Goal: Check status: Check status

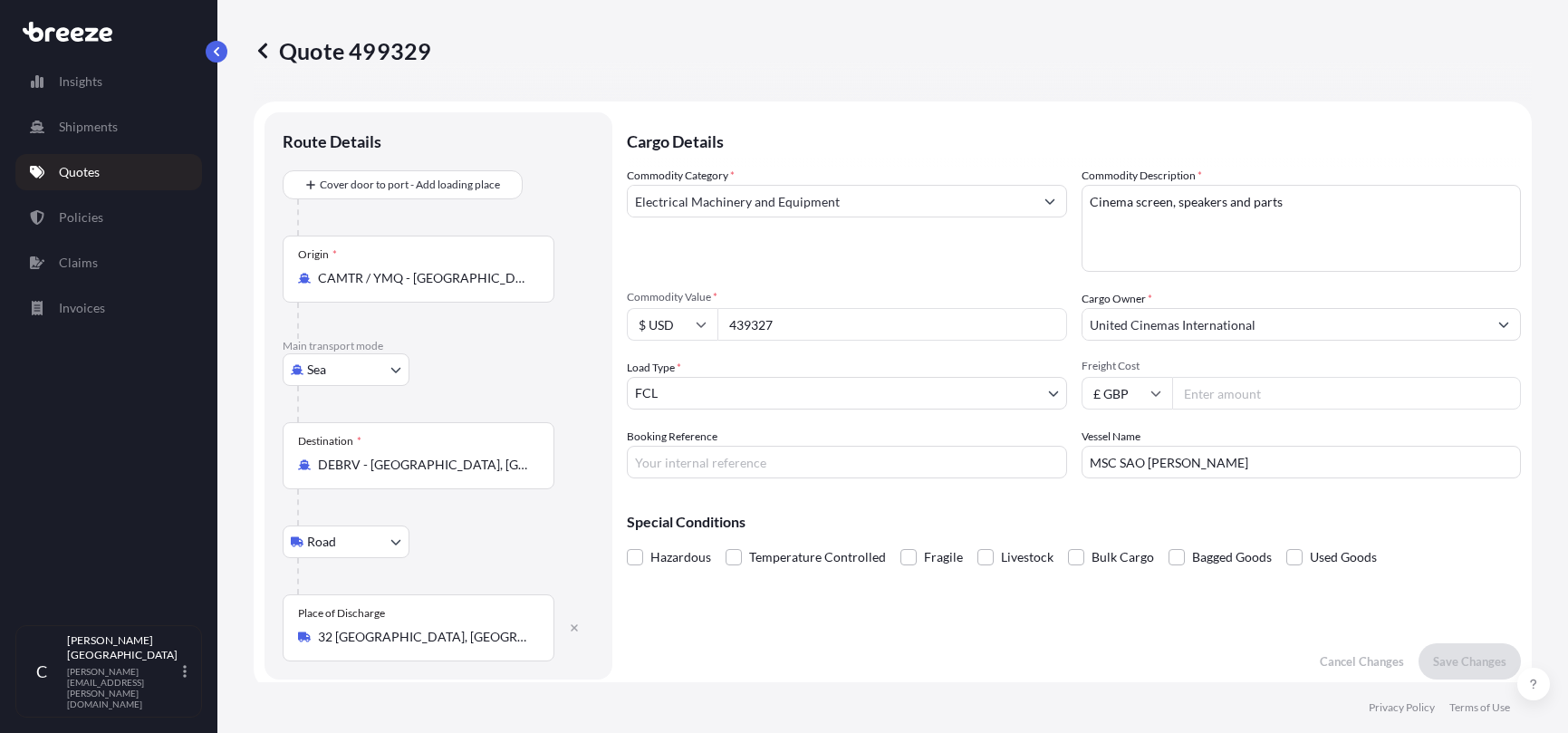
select select "Sea"
select select "Road"
select select "2"
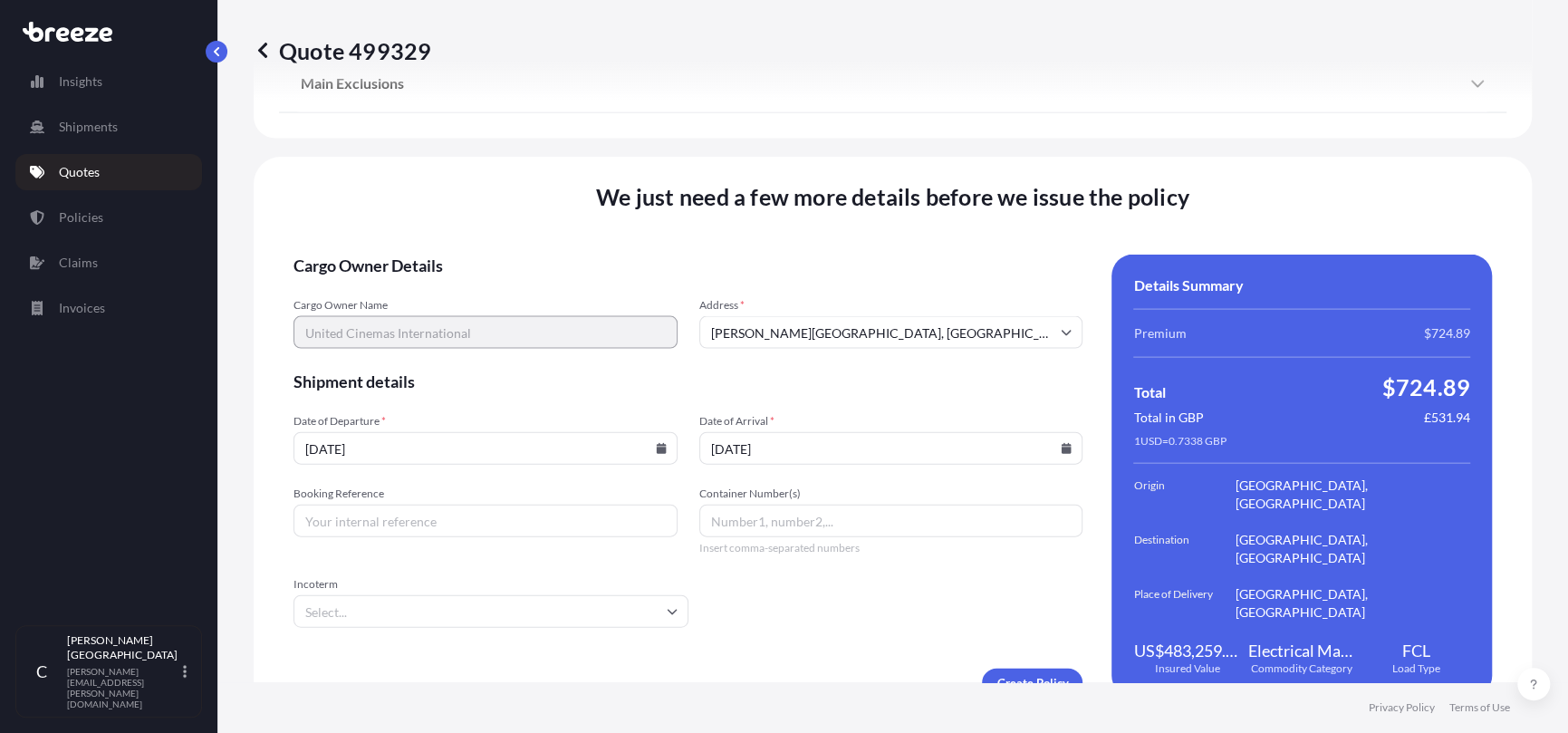
click at [363, 510] on input "Booking Reference" at bounding box center [485, 521] width 384 height 33
type input "2FIO5090235"
click at [731, 505] on input "Container Number(s)" at bounding box center [891, 521] width 384 height 33
type input "DRYU9226434,FANU1892401"
click at [605, 598] on input "Incoterm" at bounding box center [490, 611] width 395 height 33
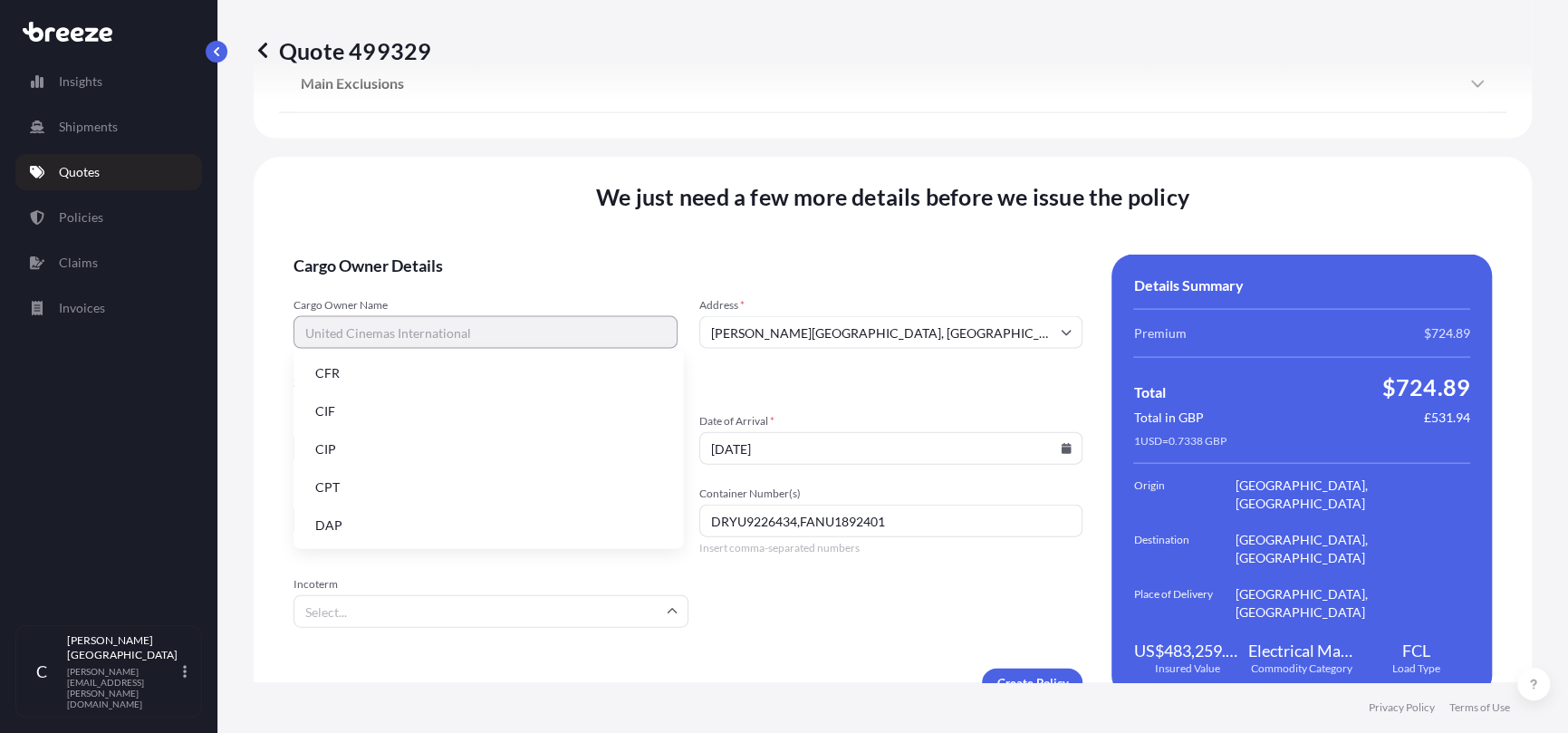
click at [514, 526] on li "DAP" at bounding box center [488, 525] width 375 height 35
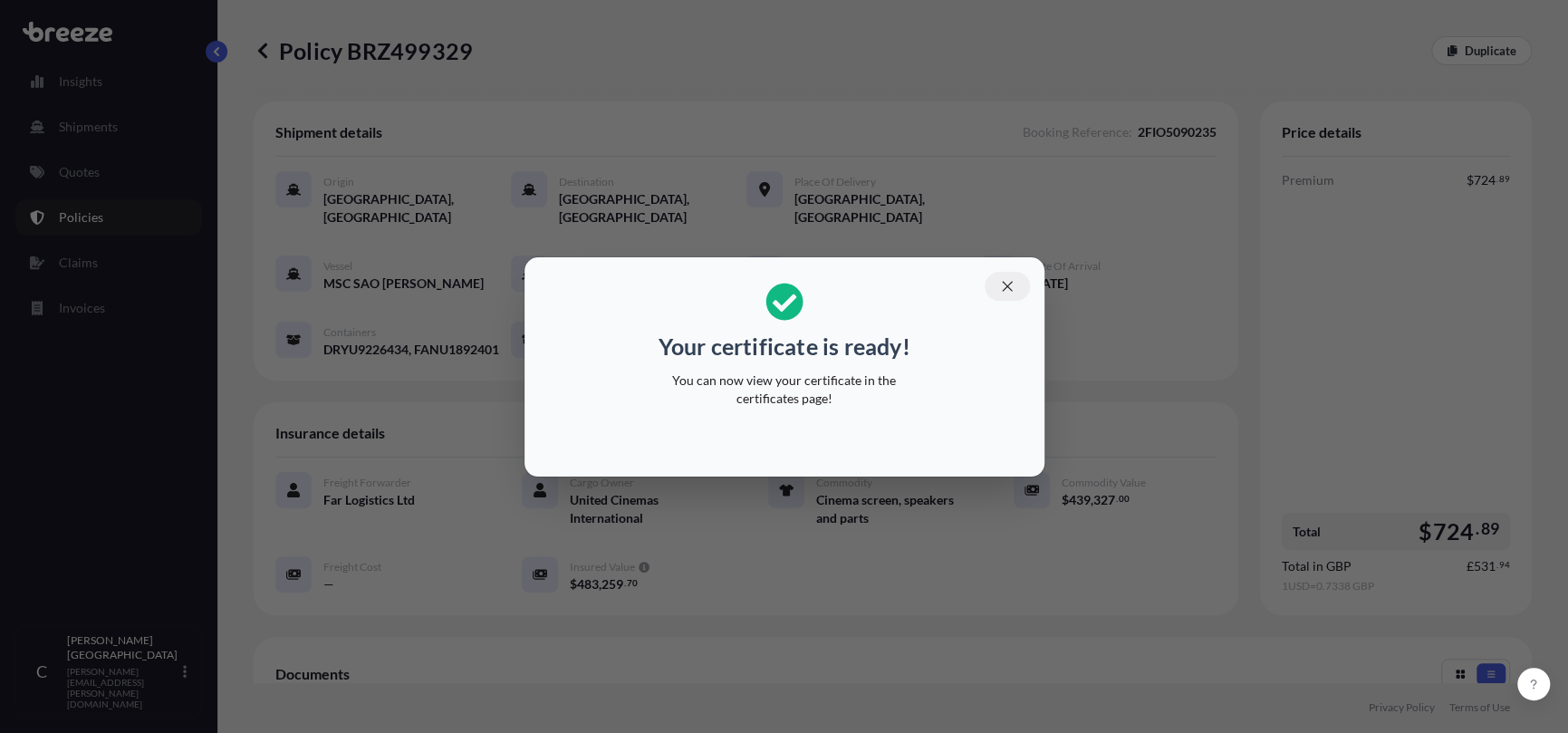
click at [1005, 280] on icon "button" at bounding box center [1007, 286] width 16 height 16
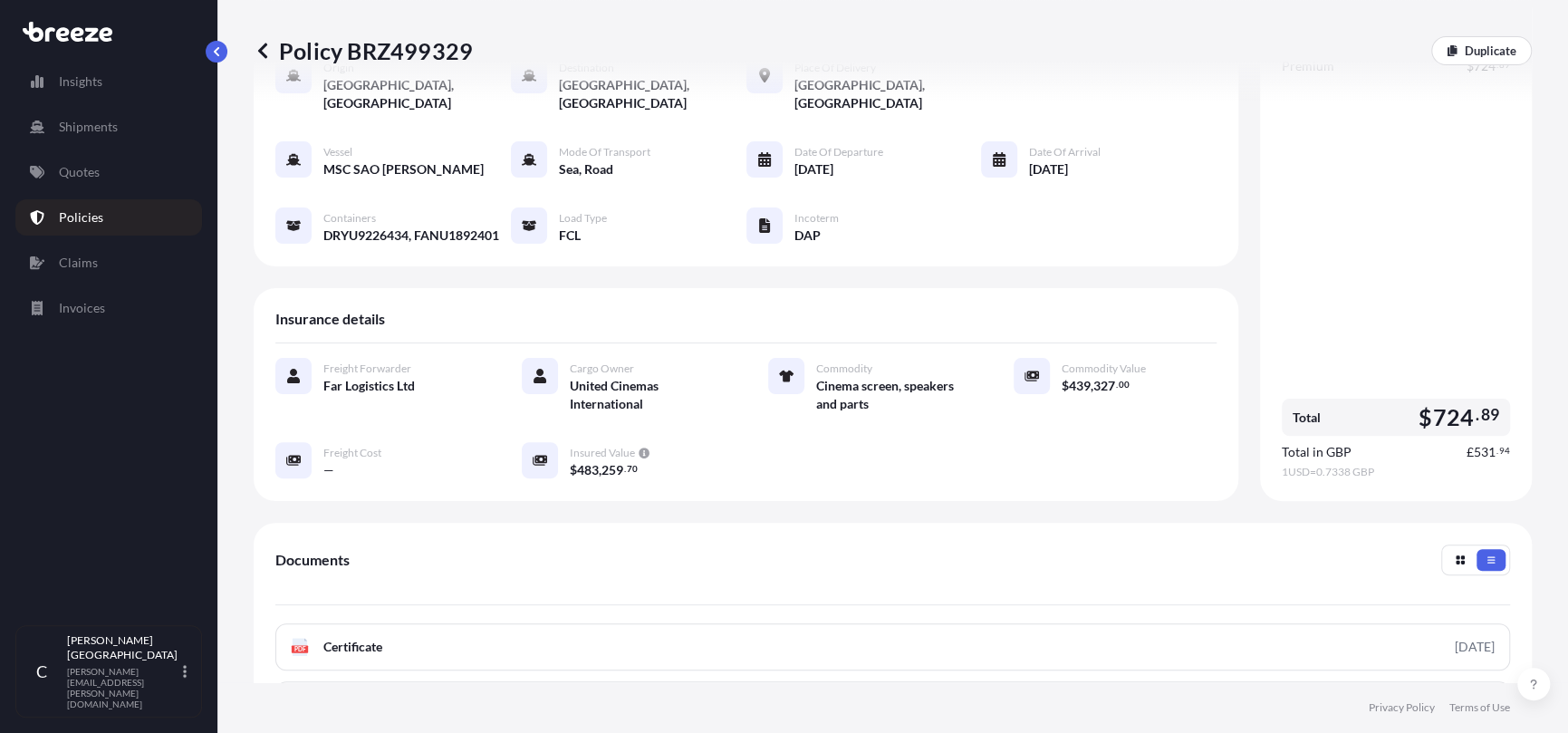
scroll to position [358, 0]
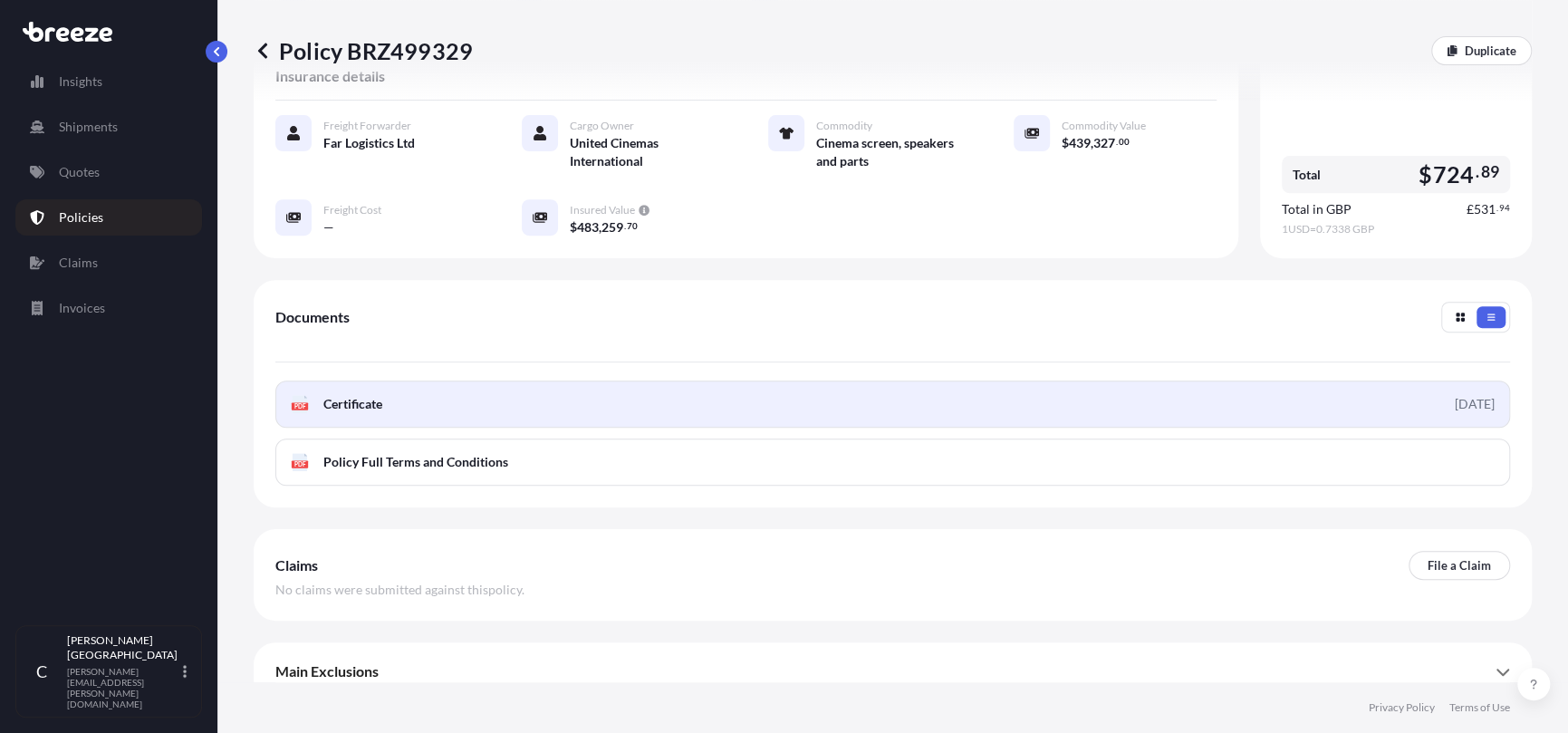
click at [359, 395] on span "Certificate" at bounding box center [353, 404] width 58 height 18
